Goal: Task Accomplishment & Management: Manage account settings

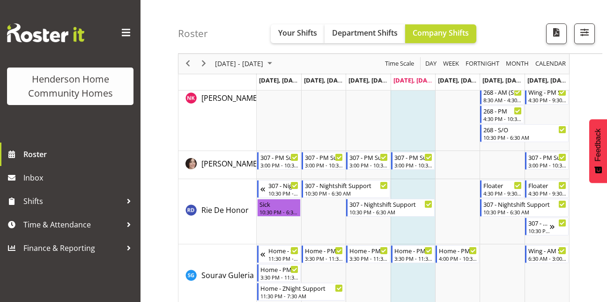
scroll to position [1422, 0]
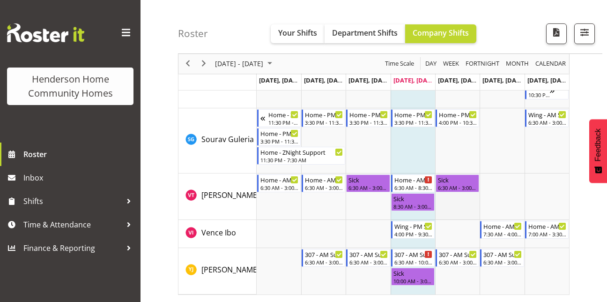
click at [466, 214] on td "Timeline Week of August 21, 2025" at bounding box center [457, 196] width 44 height 46
click at [202, 67] on span "Next" at bounding box center [203, 64] width 11 height 12
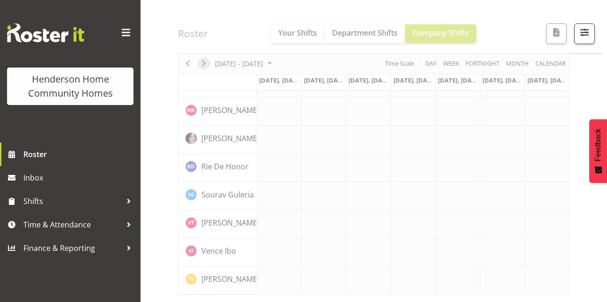
scroll to position [737, 0]
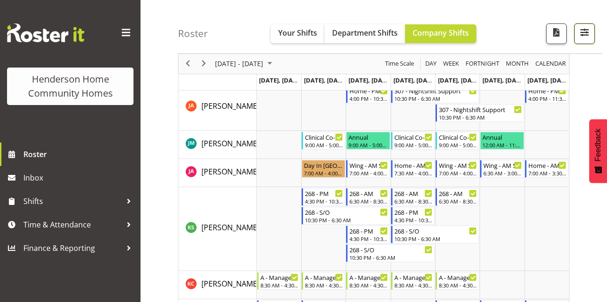
click at [581, 30] on span "button" at bounding box center [584, 32] width 12 height 12
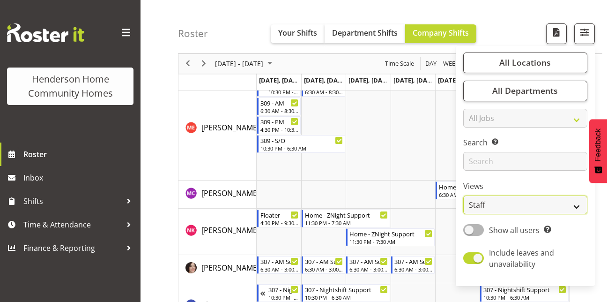
click at [507, 206] on select "Staff Role Shift - Horizontal Shift - Vertical Staff - Location" at bounding box center [525, 205] width 124 height 19
click at [464, 196] on select "Staff Role Shift - Horizontal Shift - Vertical Staff - Location" at bounding box center [525, 205] width 124 height 19
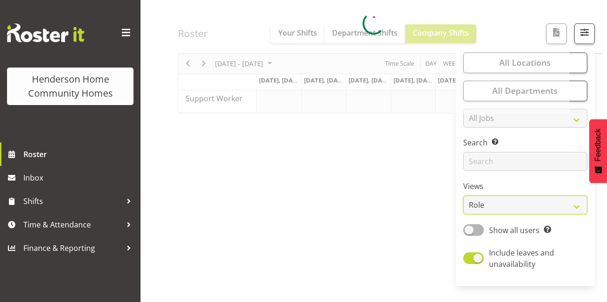
scroll to position [159, 0]
click at [598, 57] on div "[DATE] - [DATE] [DATE] Day Week Fortnight Month calendar Month Agenda Time Scal…" at bounding box center [392, 114] width 429 height 375
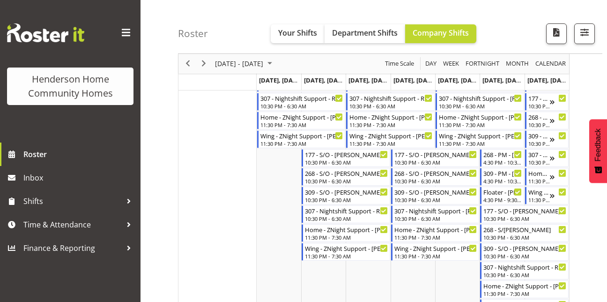
scroll to position [595, 0]
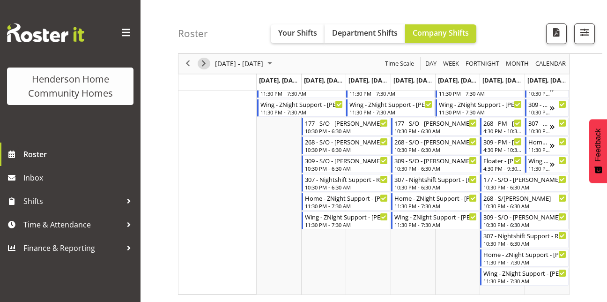
click at [206, 62] on span "Next" at bounding box center [203, 64] width 11 height 12
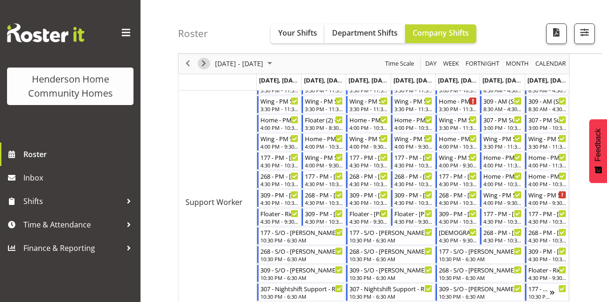
scroll to position [416, 0]
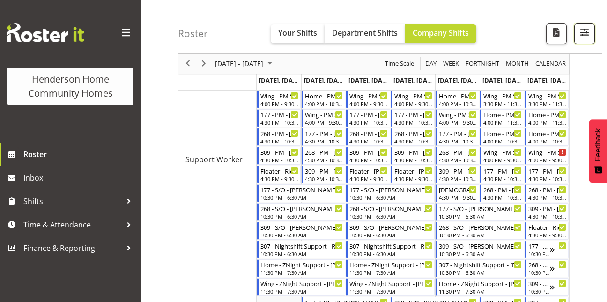
click at [585, 36] on span "button" at bounding box center [584, 32] width 12 height 12
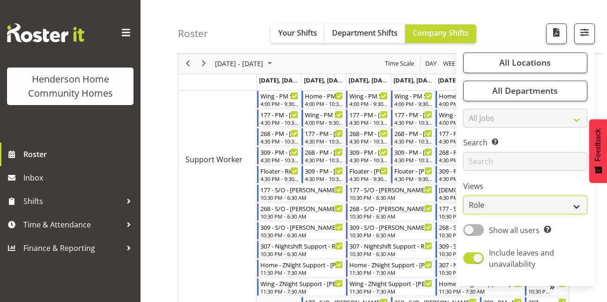
click at [480, 207] on select "Staff Role Shift - Horizontal Shift - Vertical Staff - Location" at bounding box center [525, 205] width 124 height 19
select select "staff"
click at [464, 196] on select "Staff Role Shift - Horizontal Shift - Vertical Staff - Location" at bounding box center [525, 205] width 124 height 19
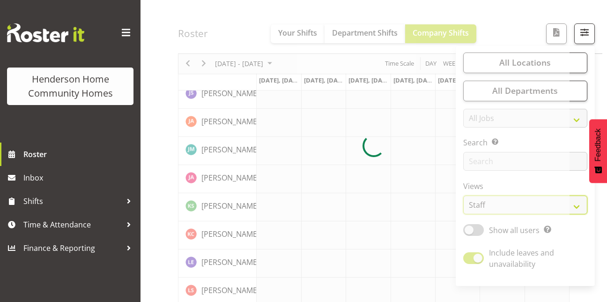
scroll to position [487, 0]
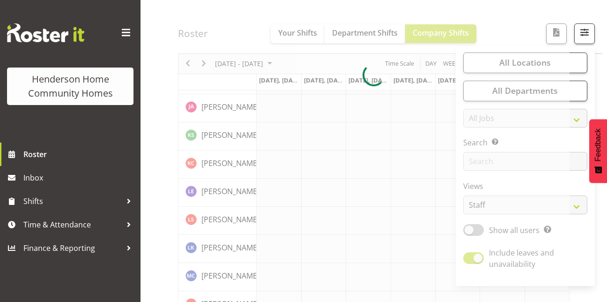
click at [513, 41] on div at bounding box center [374, 75] width 392 height 938
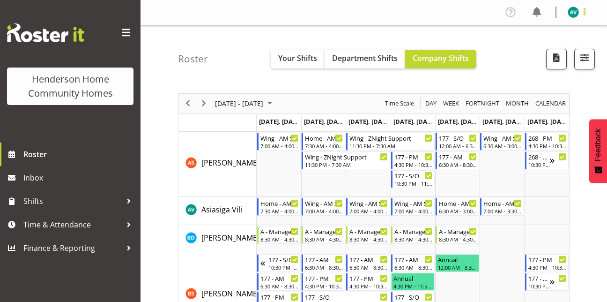
click at [579, 12] on span at bounding box center [584, 11] width 11 height 11
click at [542, 47] on link "Log Out" at bounding box center [545, 49] width 90 height 17
